Goal: Navigation & Orientation: Find specific page/section

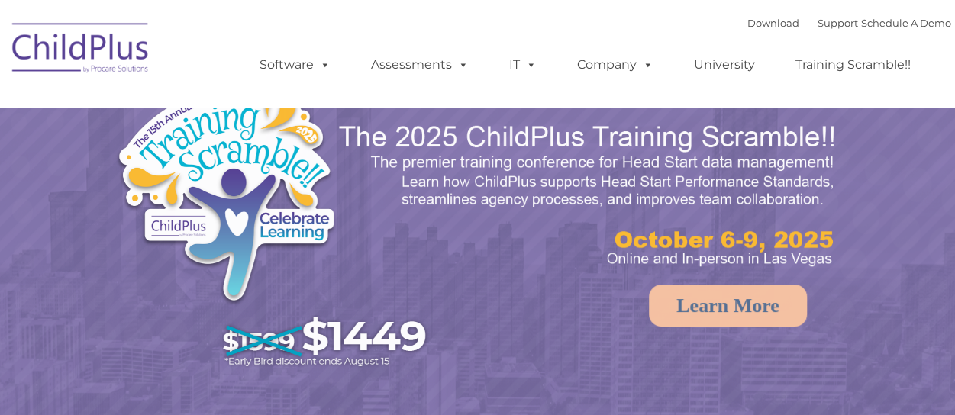
select select "MEDIUM"
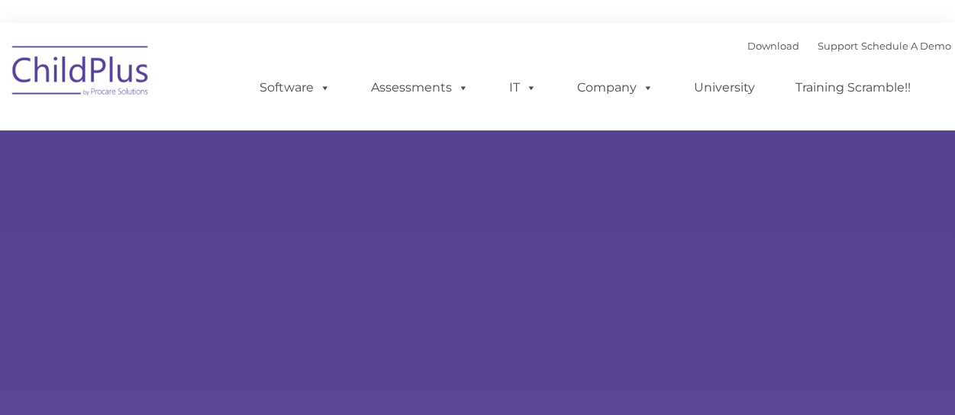
type input ""
select select "MEDIUM"
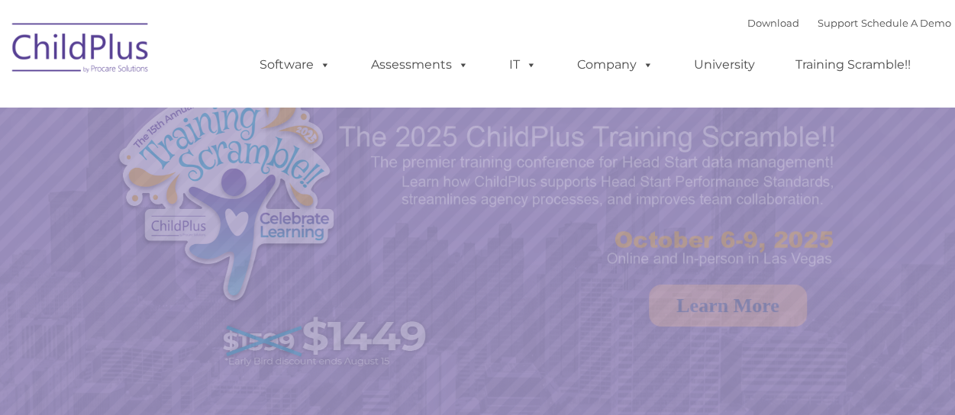
select select "MEDIUM"
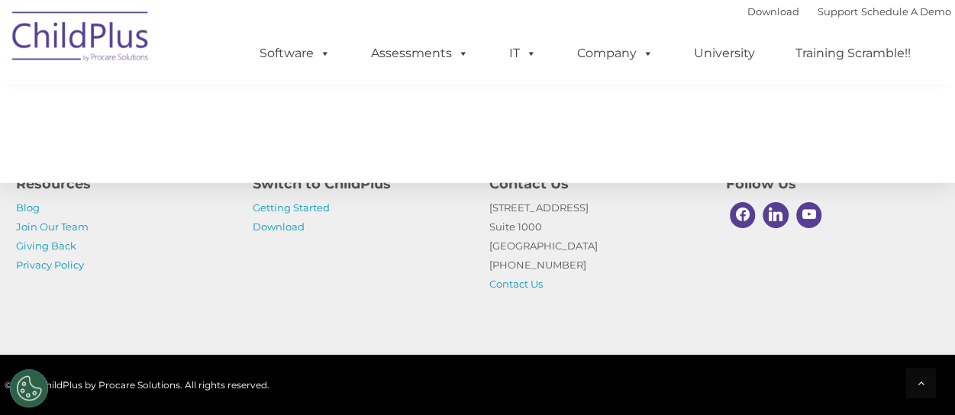
scroll to position [1864, 0]
